Goal: Find specific page/section: Find specific page/section

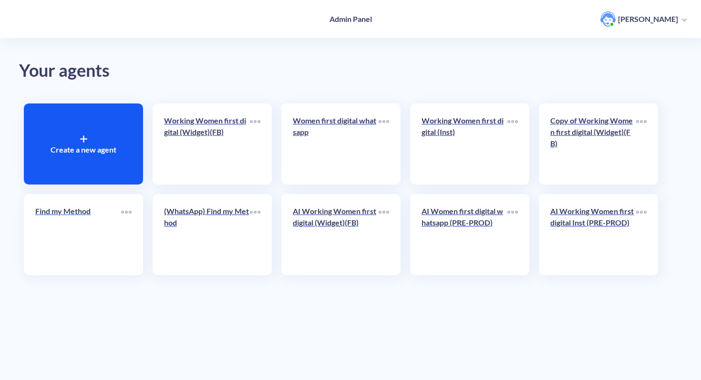
click at [64, 216] on p "Find my Method" at bounding box center [78, 210] width 86 height 11
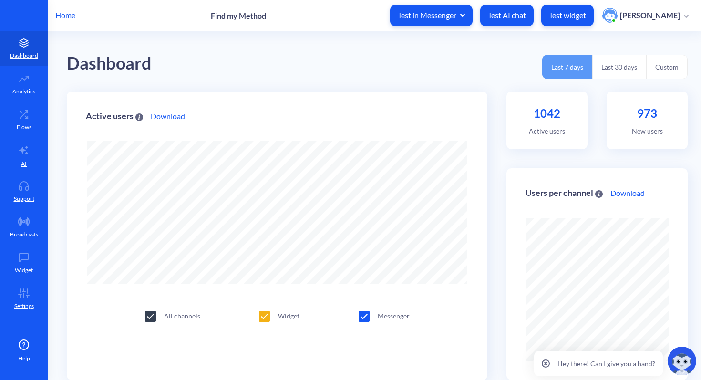
scroll to position [380, 701]
click at [26, 158] on link "AI" at bounding box center [24, 156] width 48 height 36
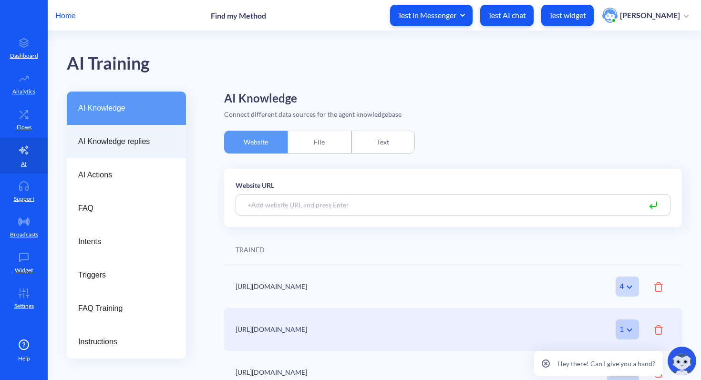
click at [135, 136] on span "AI Knowledge replies" at bounding box center [122, 141] width 89 height 11
